Goal: Find specific page/section: Find specific page/section

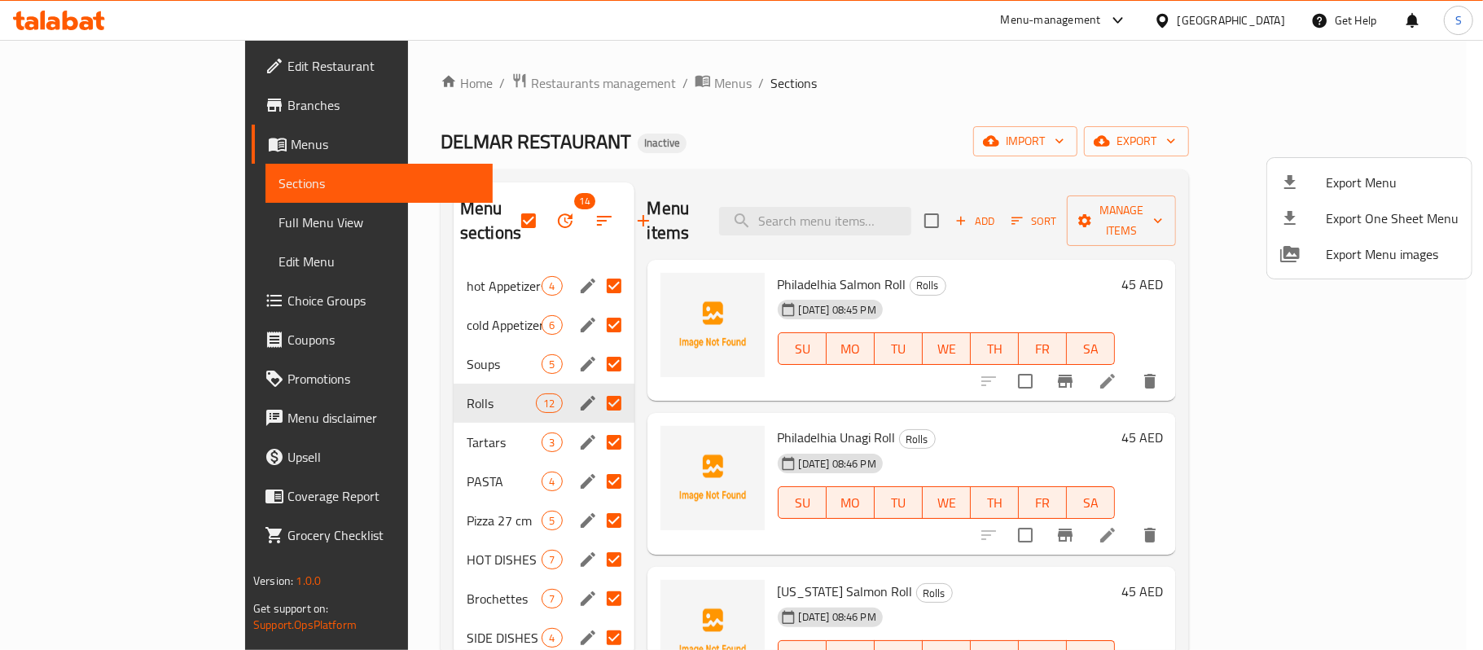
drag, startPoint x: 0, startPoint y: 0, endPoint x: 1037, endPoint y: 140, distance: 1046.5
click at [1037, 140] on div at bounding box center [741, 325] width 1483 height 650
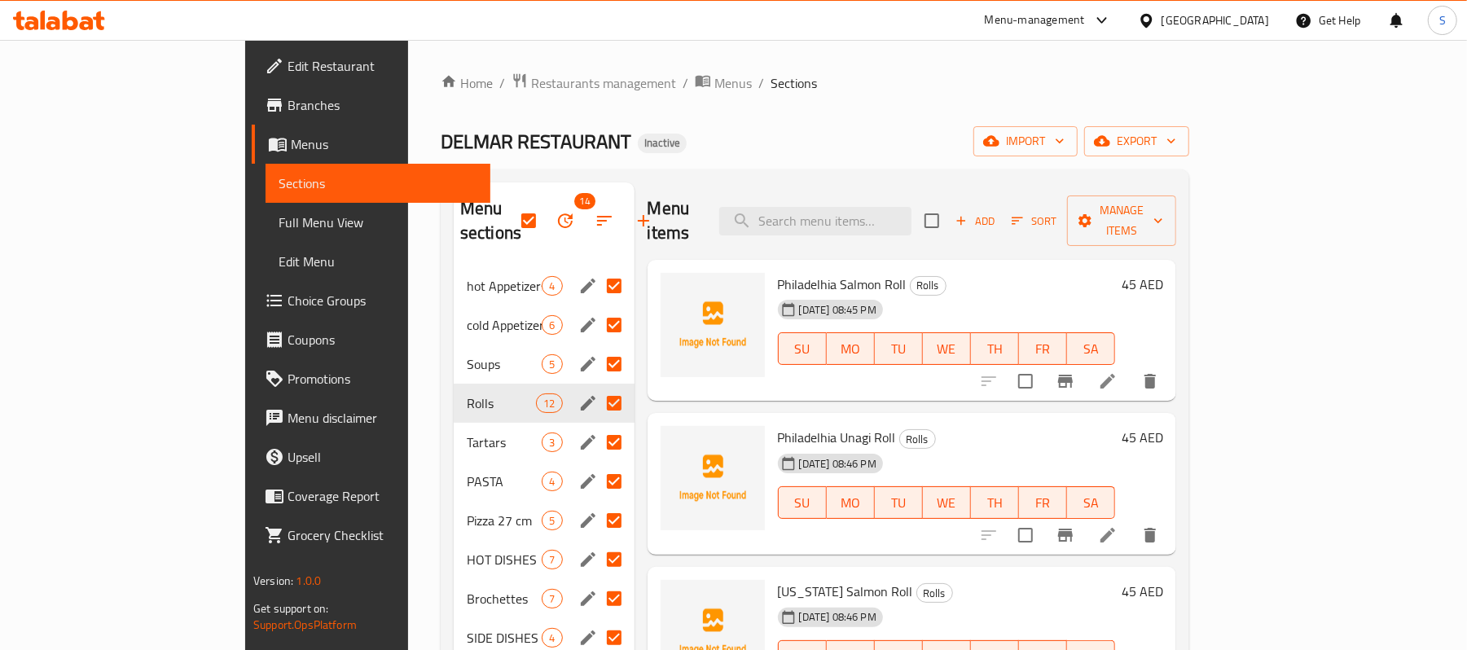
click at [730, 130] on div "DELMAR RESTAURANT Inactive import export" at bounding box center [815, 141] width 749 height 30
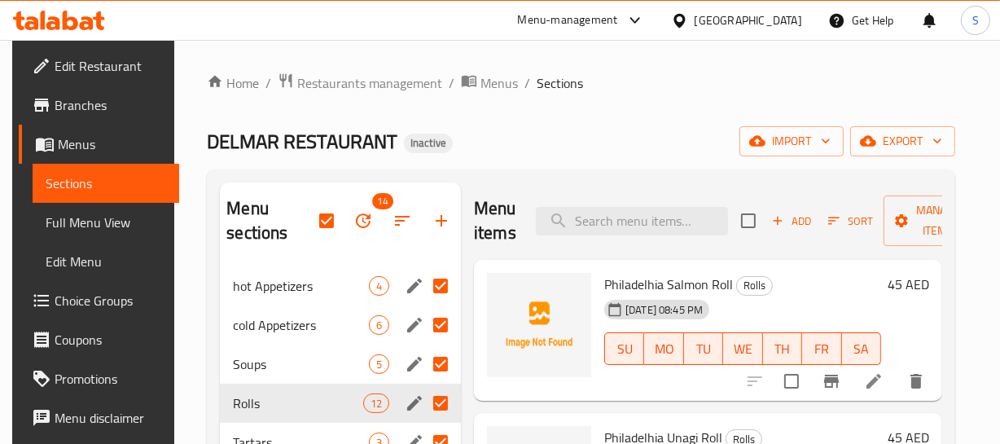
click at [739, 19] on div "[GEOGRAPHIC_DATA]" at bounding box center [749, 20] width 108 height 18
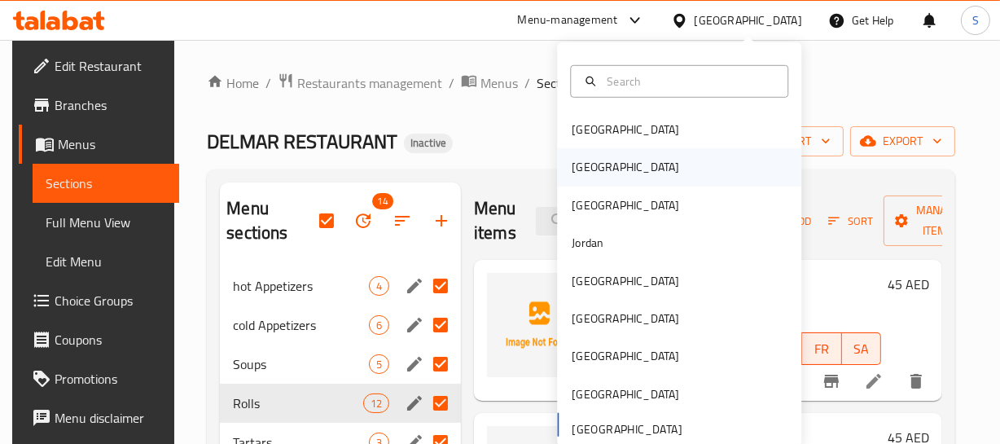
click at [580, 171] on div "Egypt" at bounding box center [626, 167] width 108 height 18
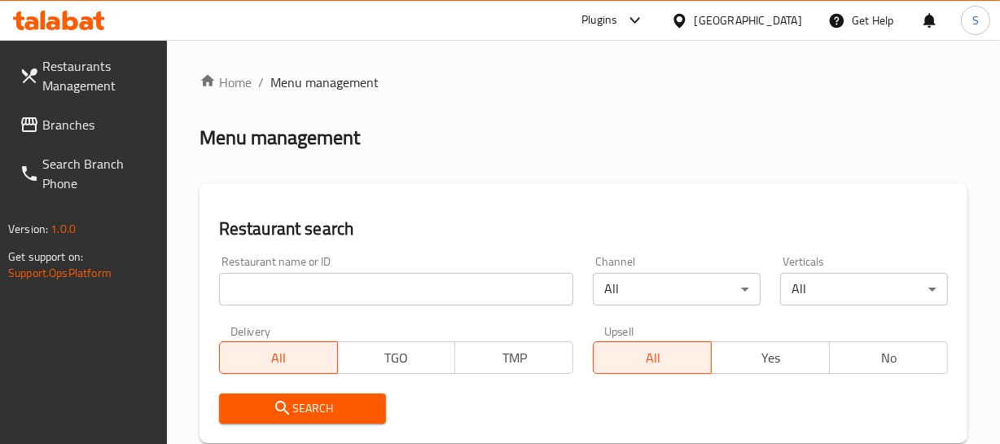
click at [77, 130] on span "Branches" at bounding box center [98, 125] width 112 height 20
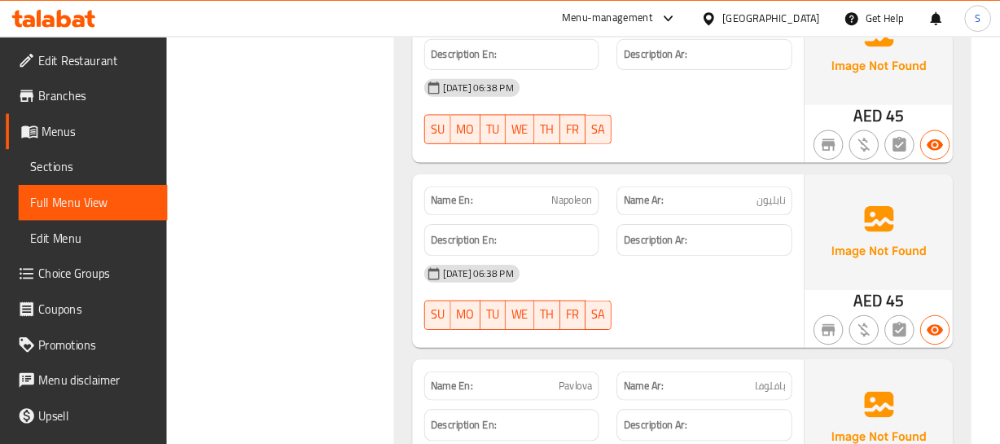
scroll to position [16825, 0]
